Goal: Browse casually: Explore the website without a specific task or goal

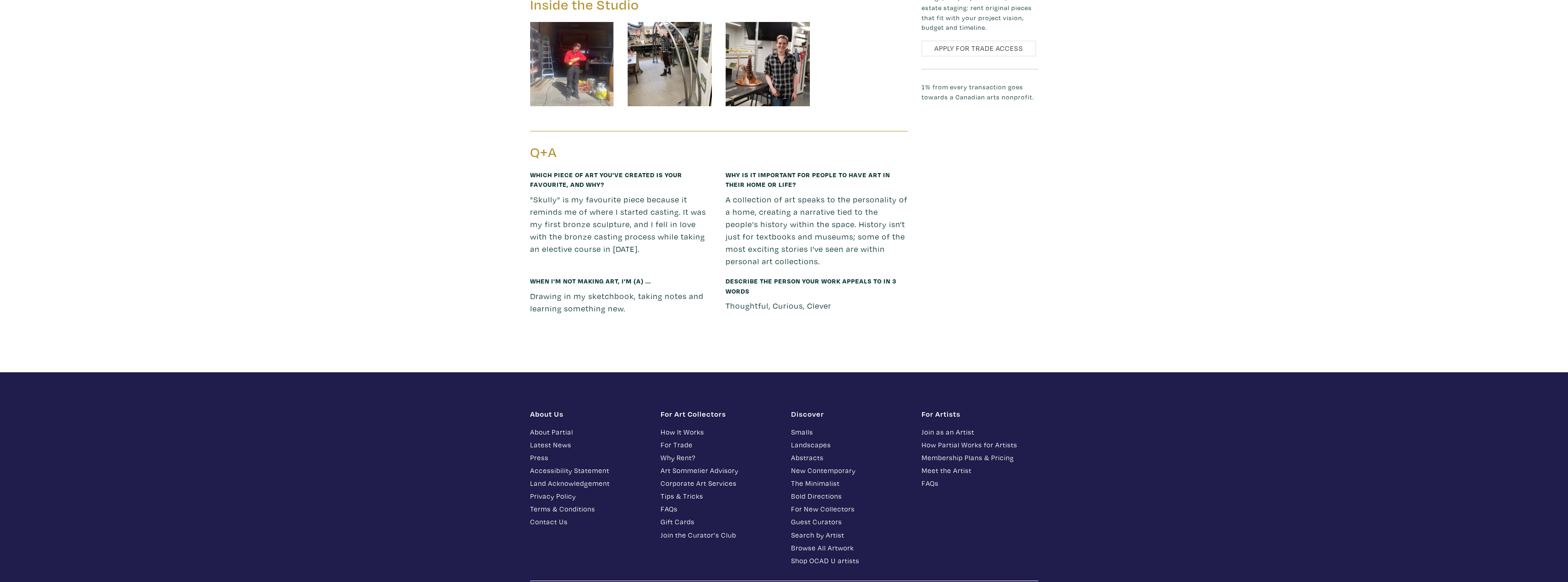
scroll to position [1497, 0]
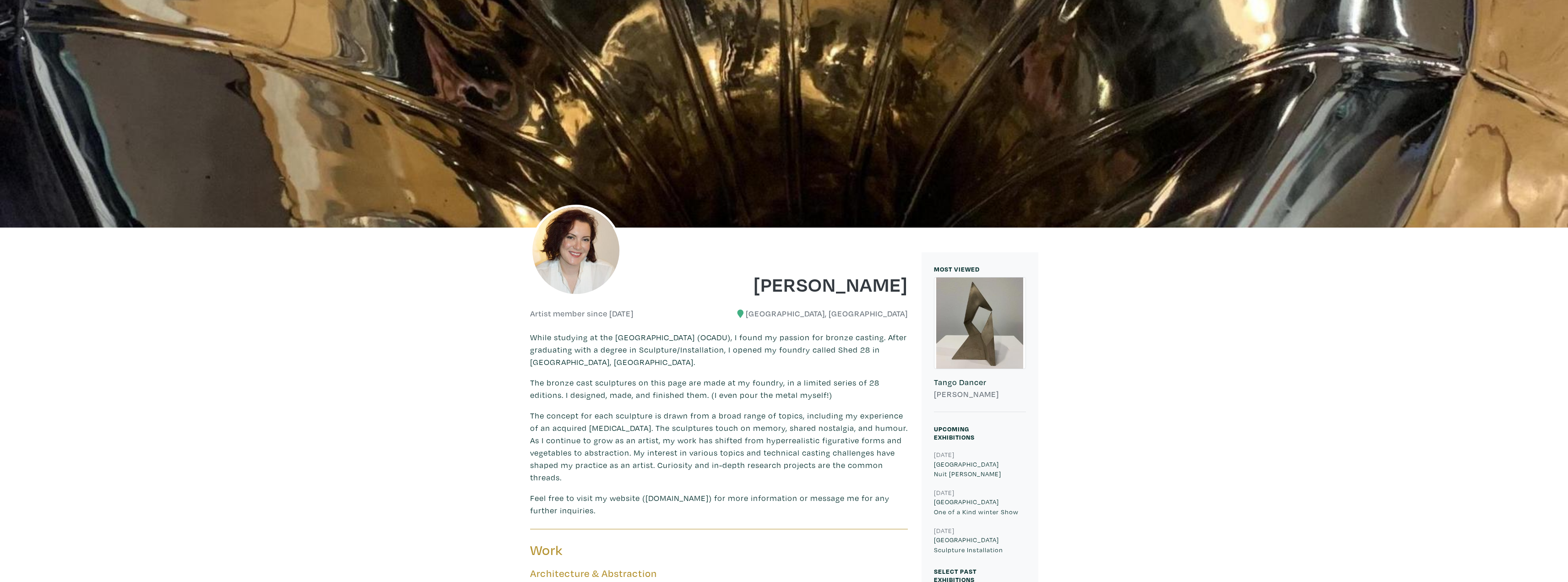
scroll to position [184, 0]
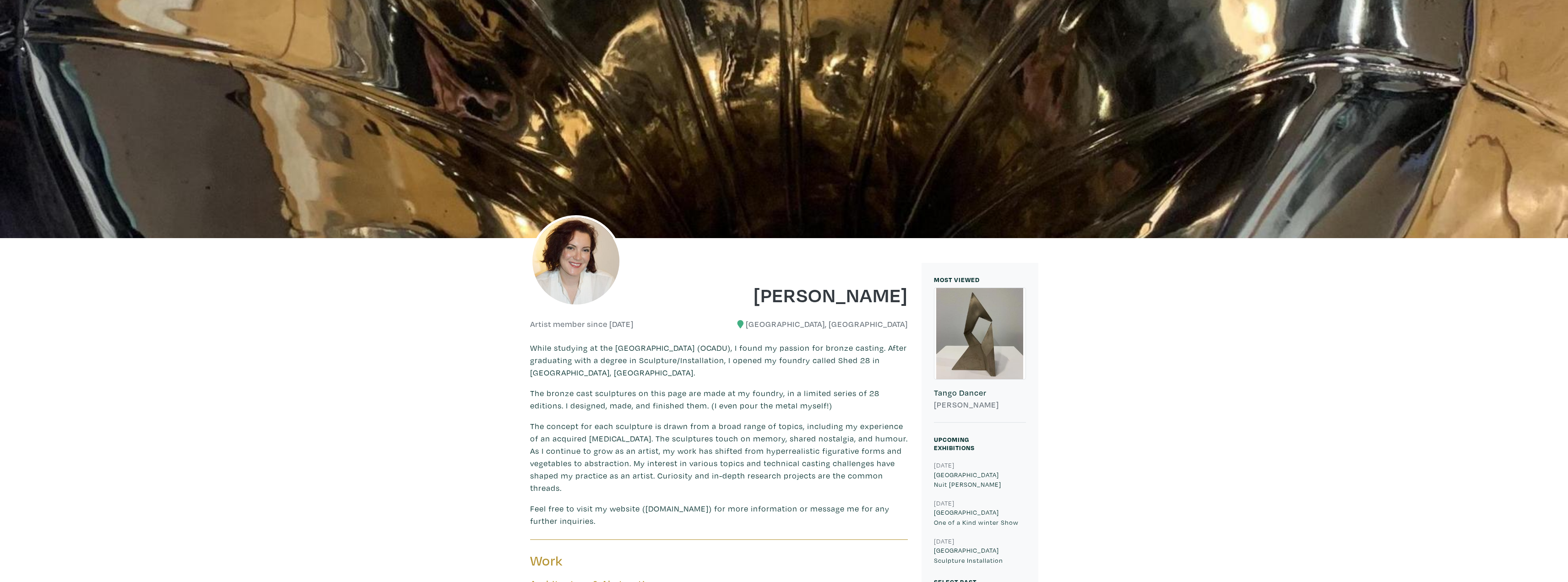
drag, startPoint x: 554, startPoint y: 371, endPoint x: 693, endPoint y: 371, distance: 139.0
click at [693, 371] on p "While studying at the [GEOGRAPHIC_DATA] (OCADU), I found my passion for bronze …" at bounding box center [719, 360] width 377 height 37
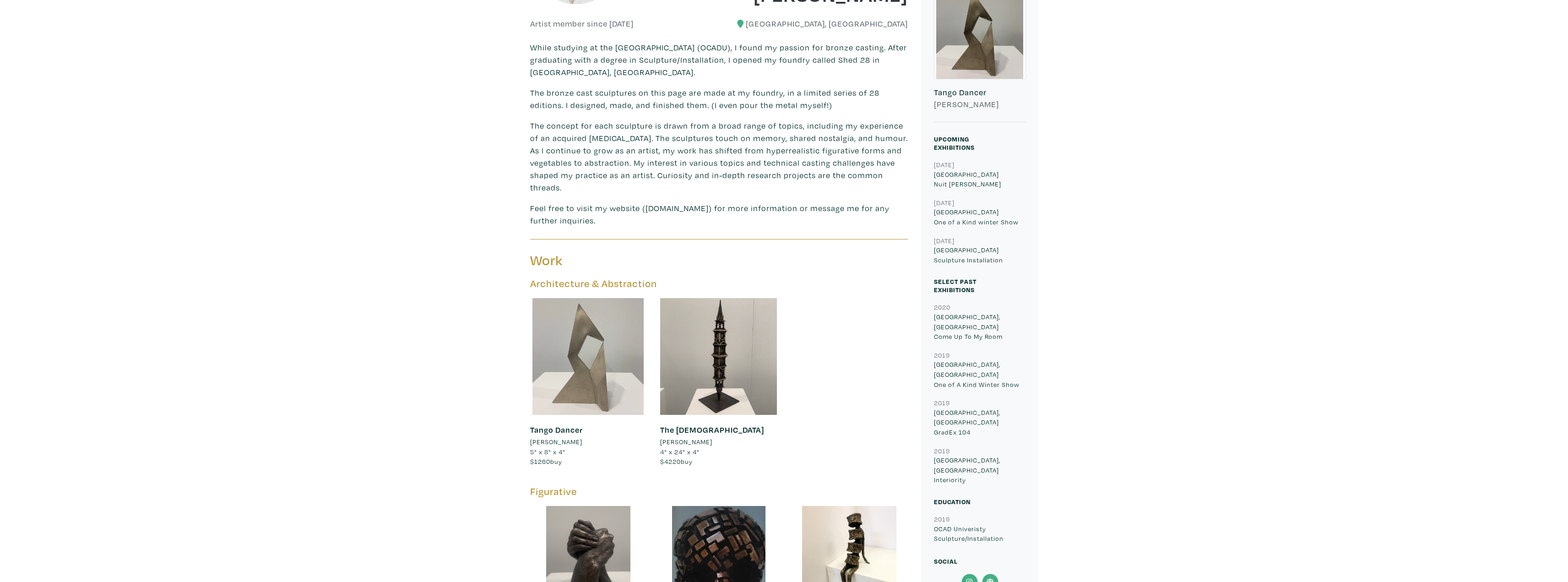
scroll to position [504, 0]
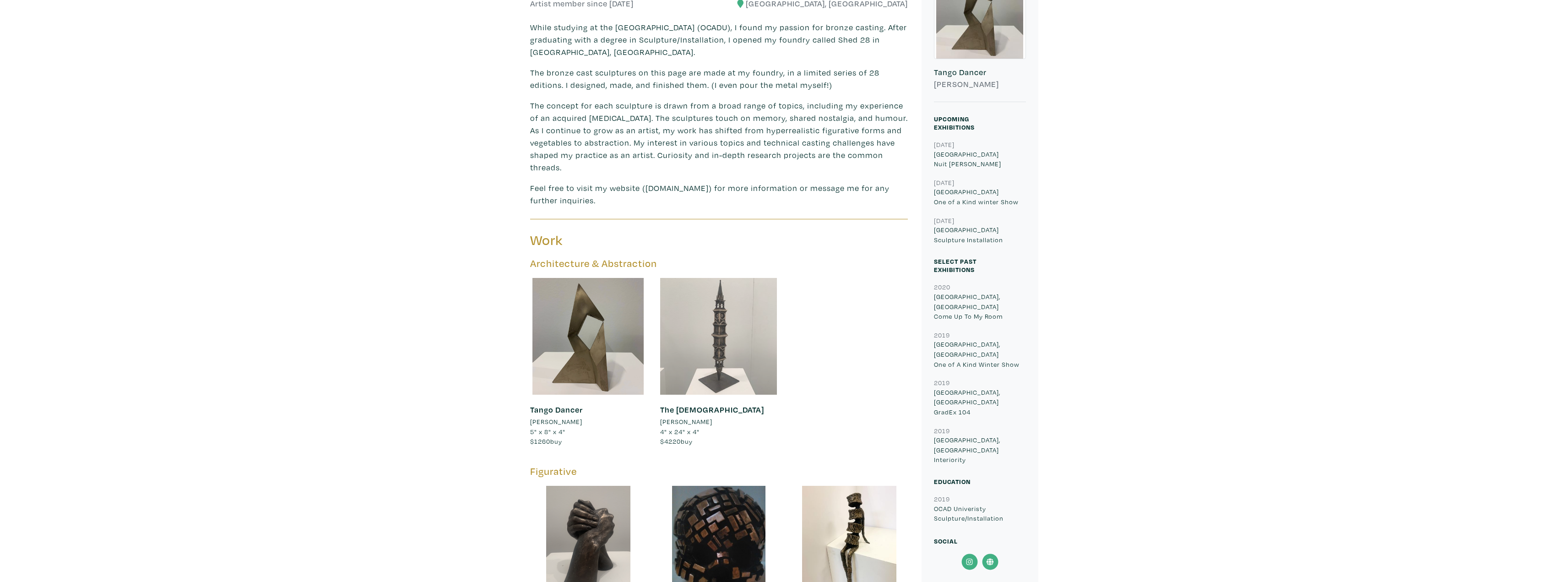
click at [704, 336] on div at bounding box center [718, 337] width 117 height 117
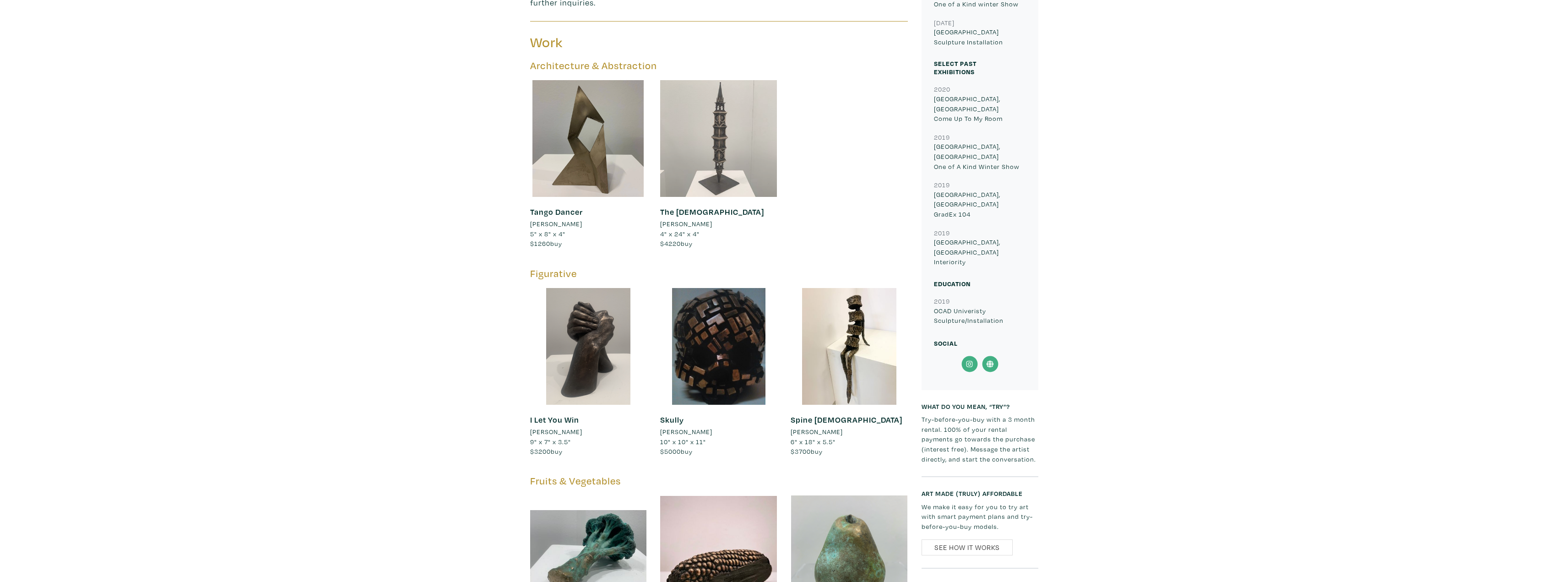
scroll to position [779, 0]
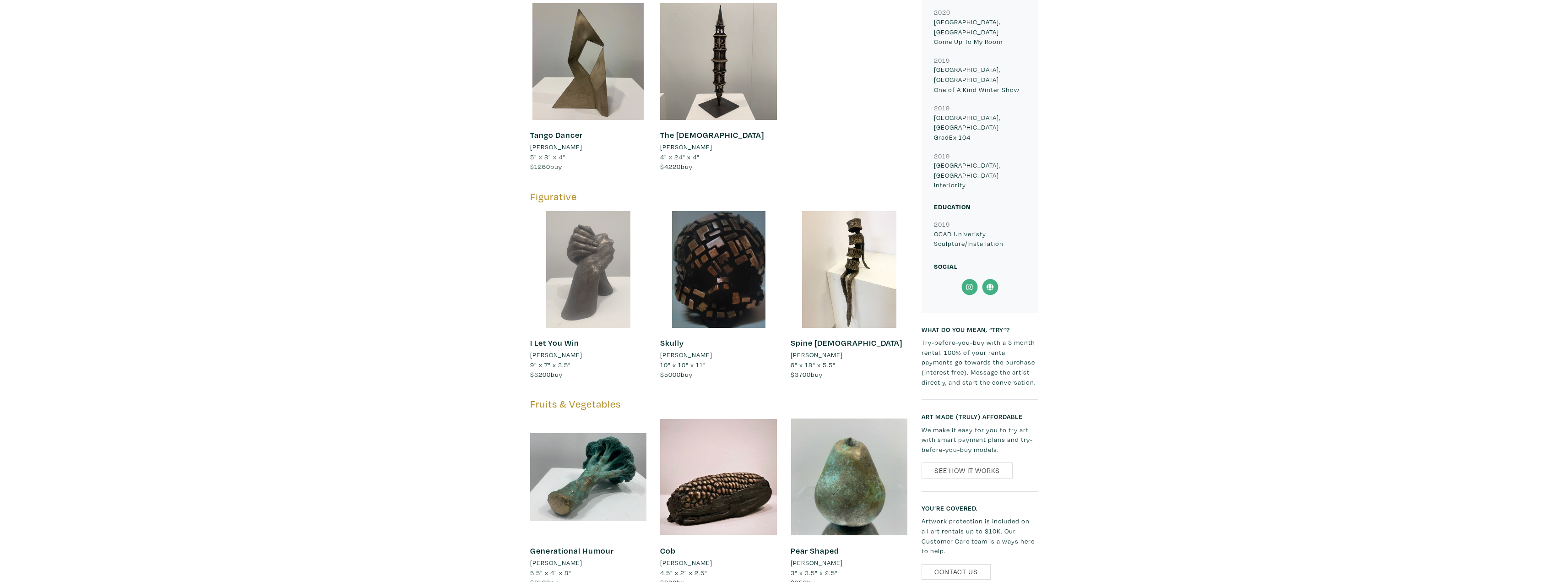
click at [567, 273] on div at bounding box center [589, 270] width 117 height 117
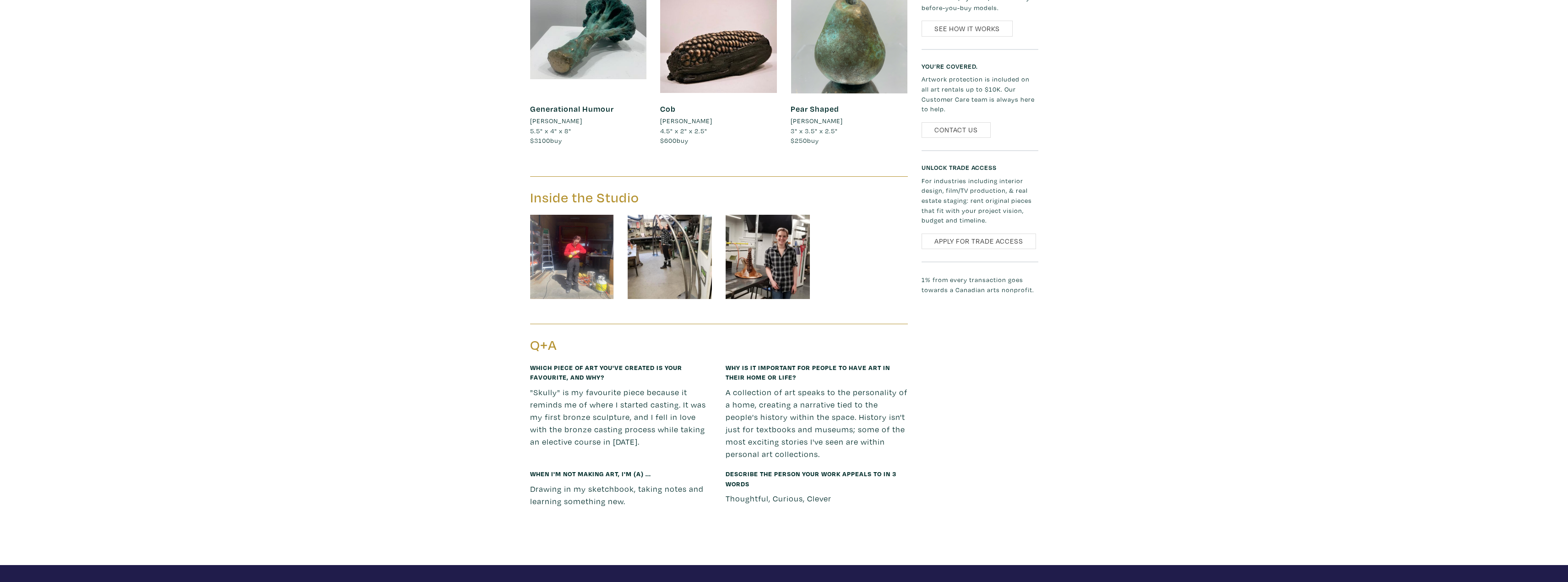
scroll to position [1236, 0]
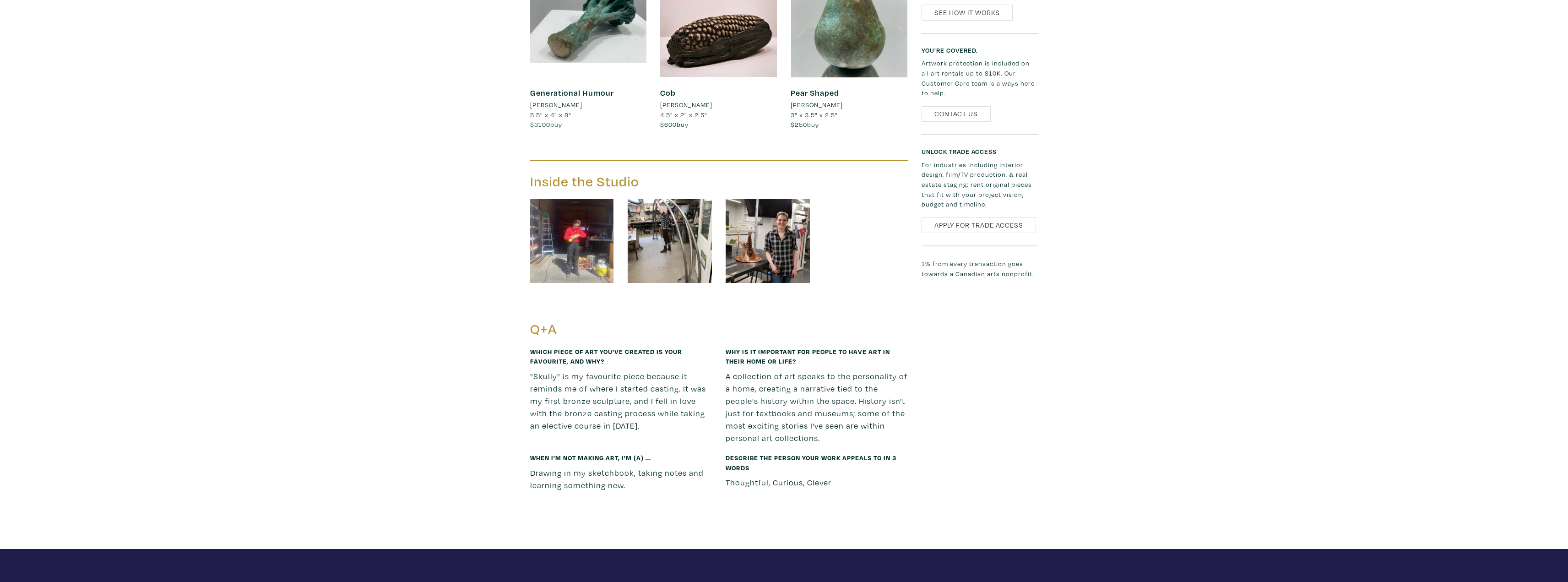
click at [582, 248] on img at bounding box center [572, 240] width 84 height 84
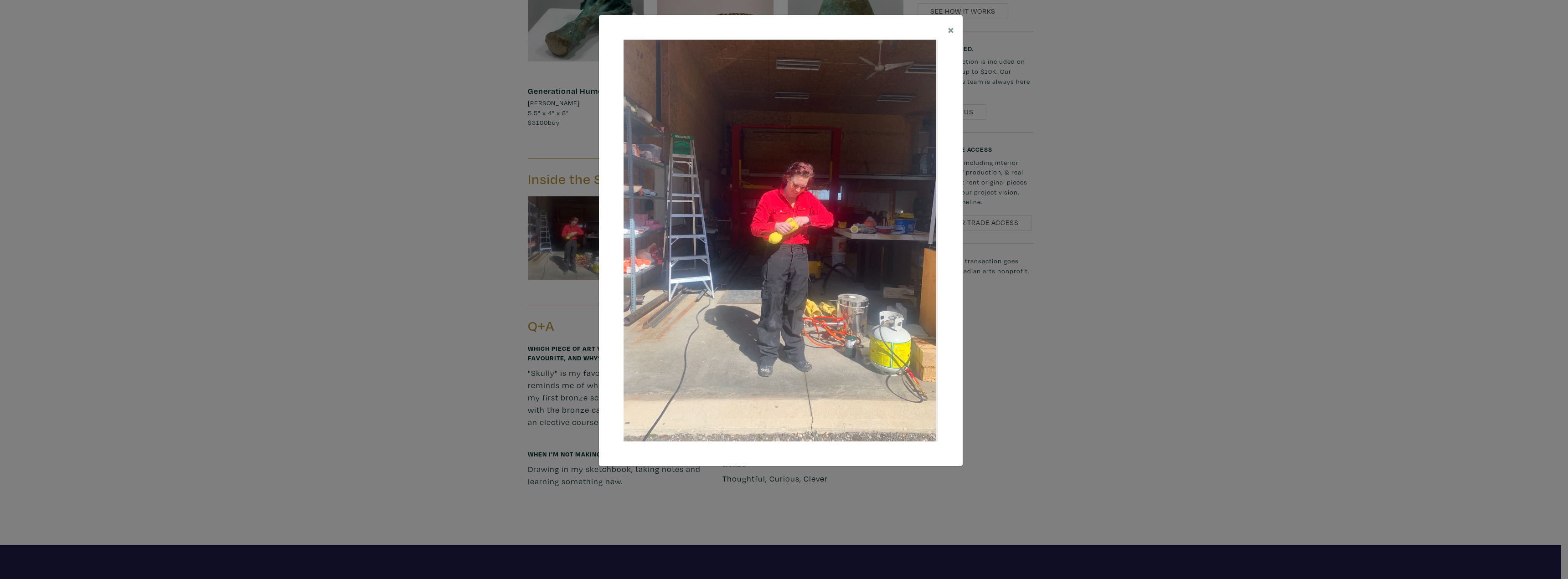
click at [1135, 164] on div "× Save changes Close" at bounding box center [784, 289] width 1568 height 579
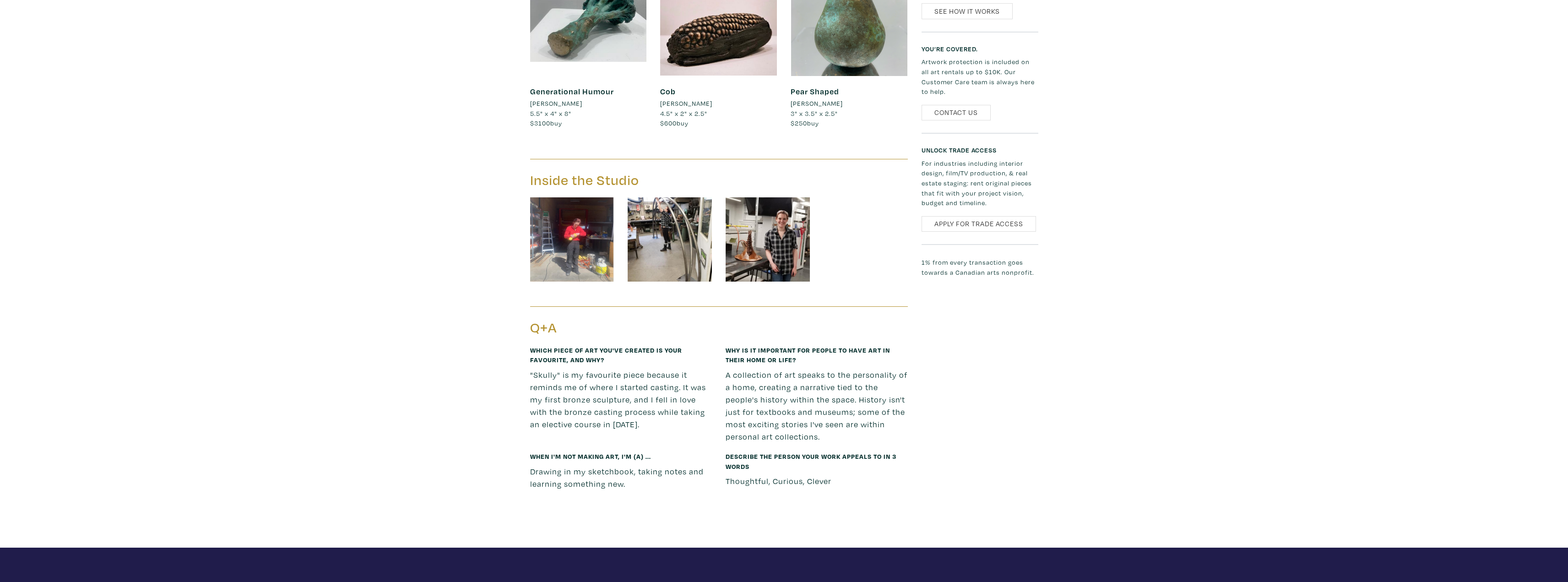
click at [657, 241] on img at bounding box center [670, 239] width 84 height 84
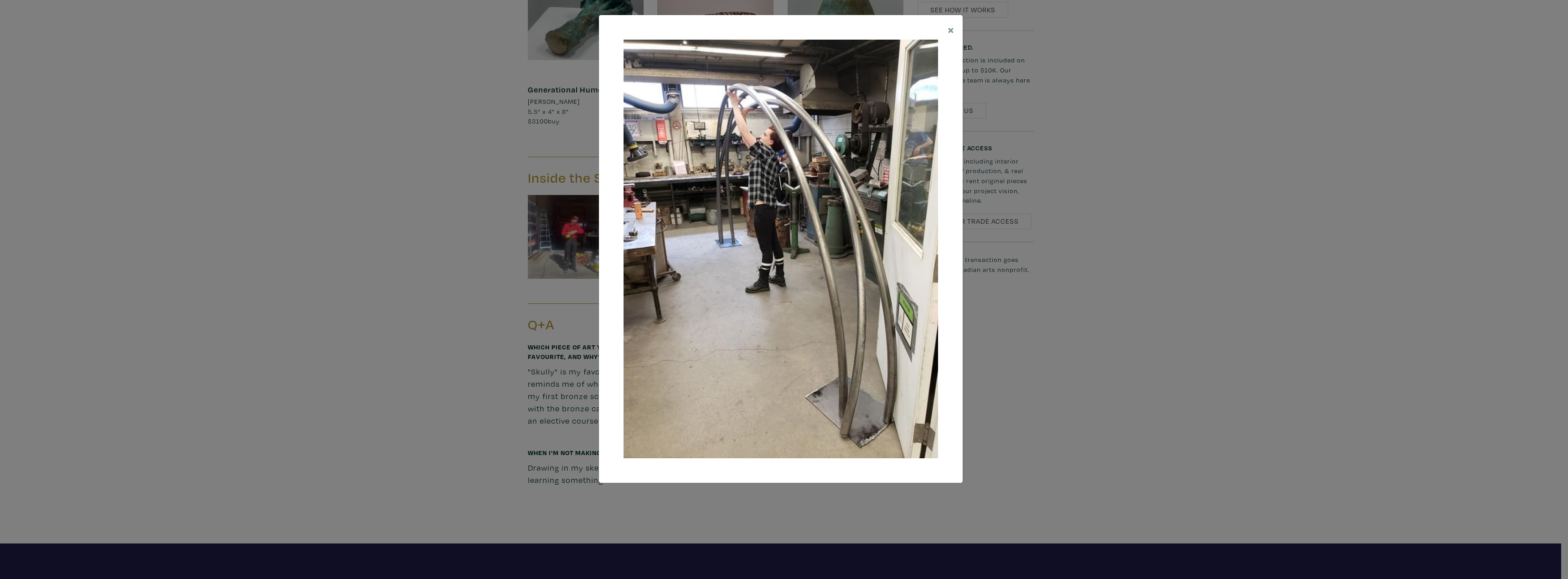
click at [1049, 290] on div "× Save changes Close" at bounding box center [784, 289] width 1568 height 579
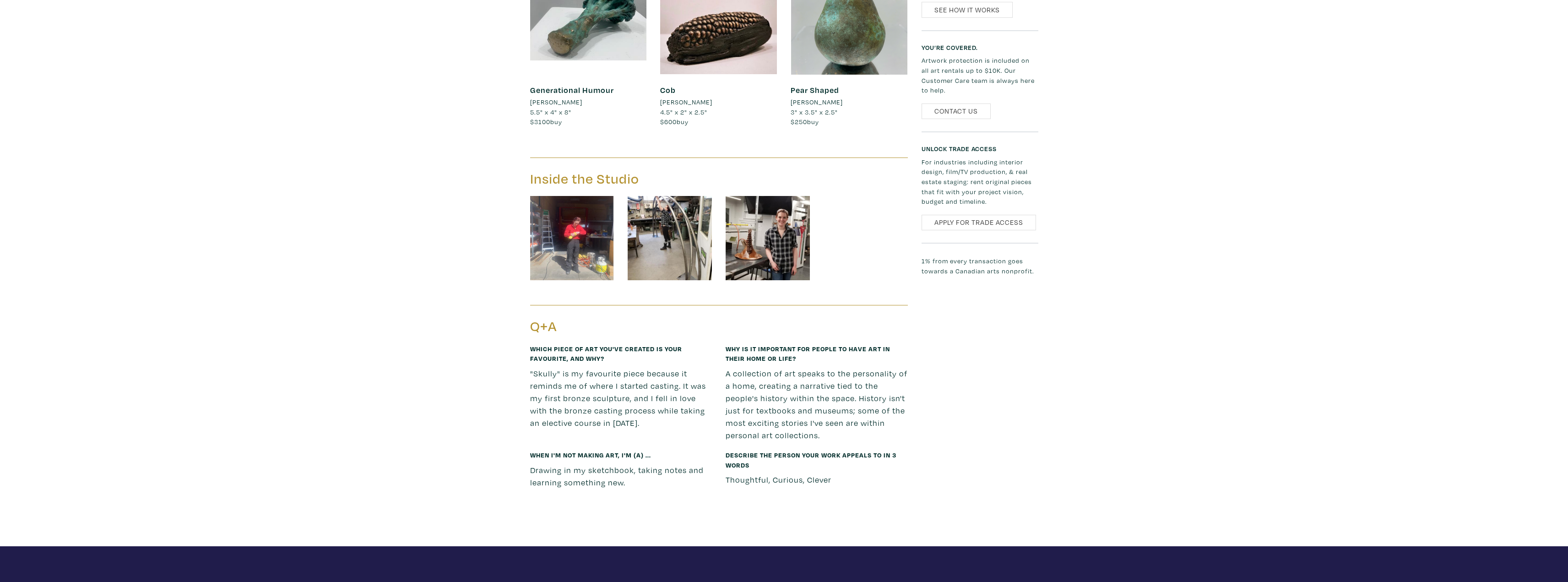
click at [792, 231] on img at bounding box center [767, 237] width 84 height 84
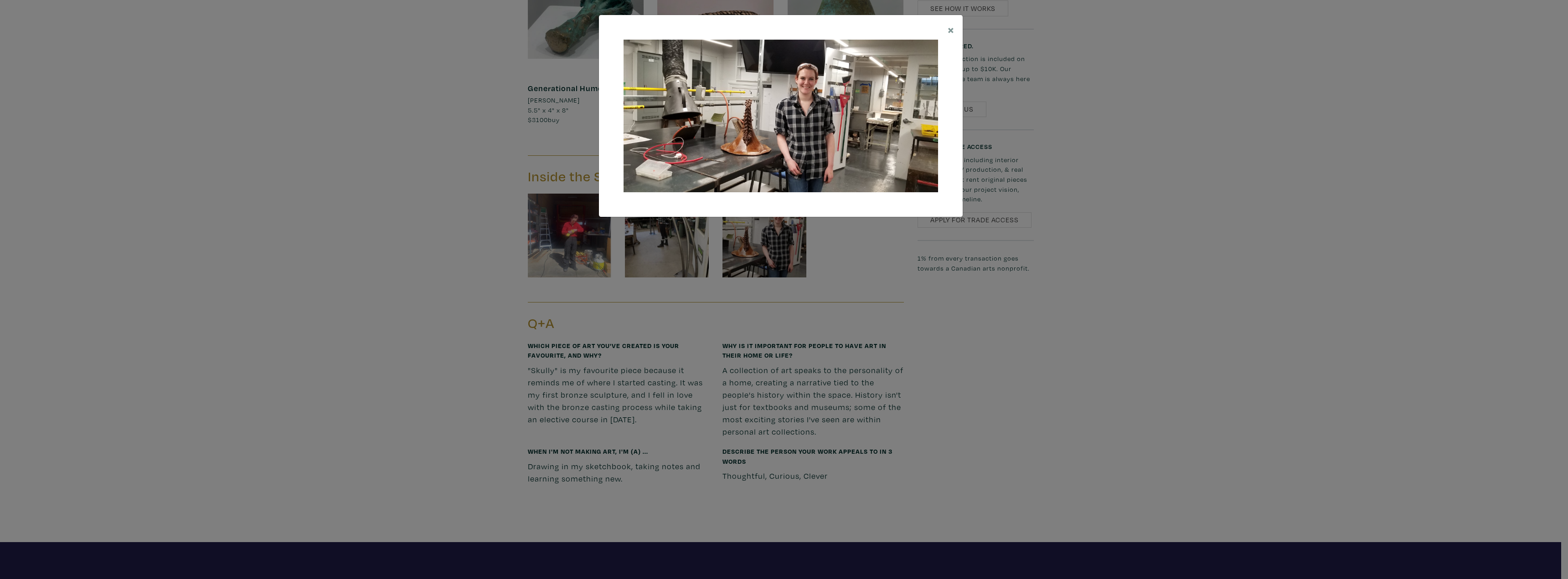
click at [893, 274] on div "× Save changes Close" at bounding box center [784, 289] width 1568 height 579
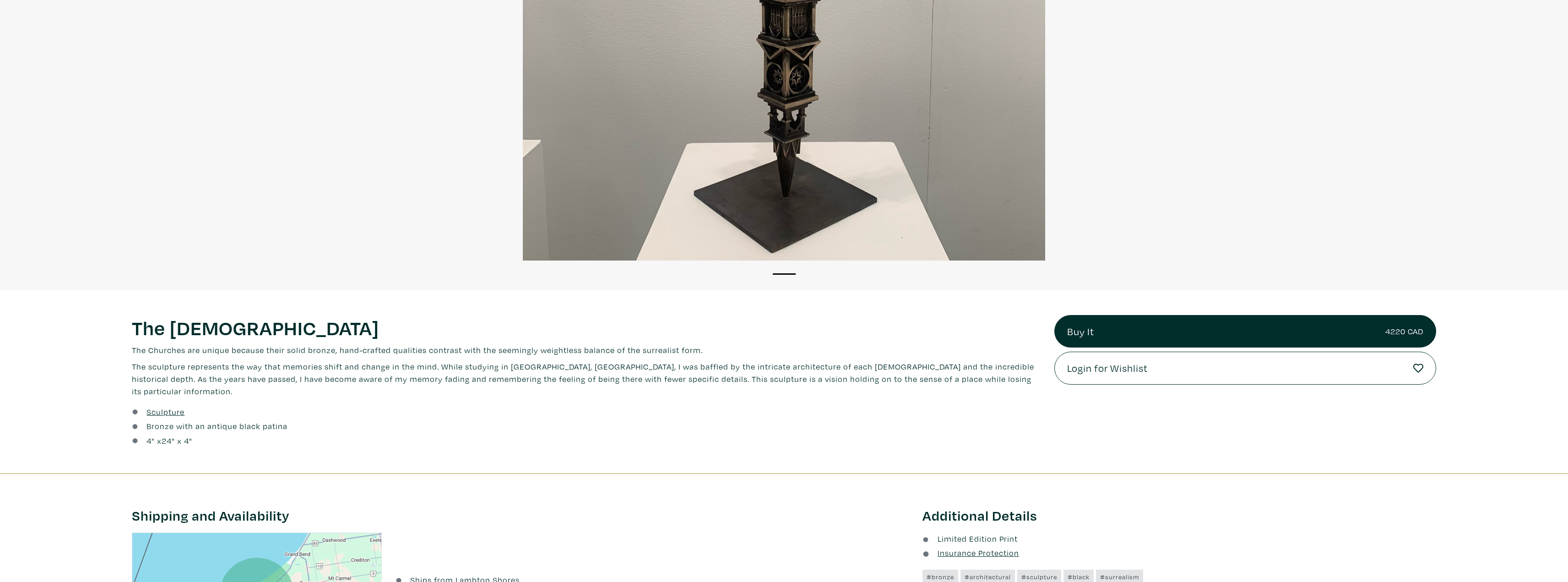
scroll to position [229, 0]
